Goal: Task Accomplishment & Management: Manage account settings

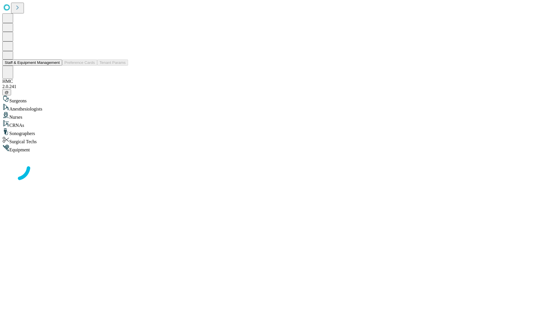
click at [56, 66] on button "Staff & Equipment Management" at bounding box center [32, 62] width 60 height 6
